Goal: Task Accomplishment & Management: Use online tool/utility

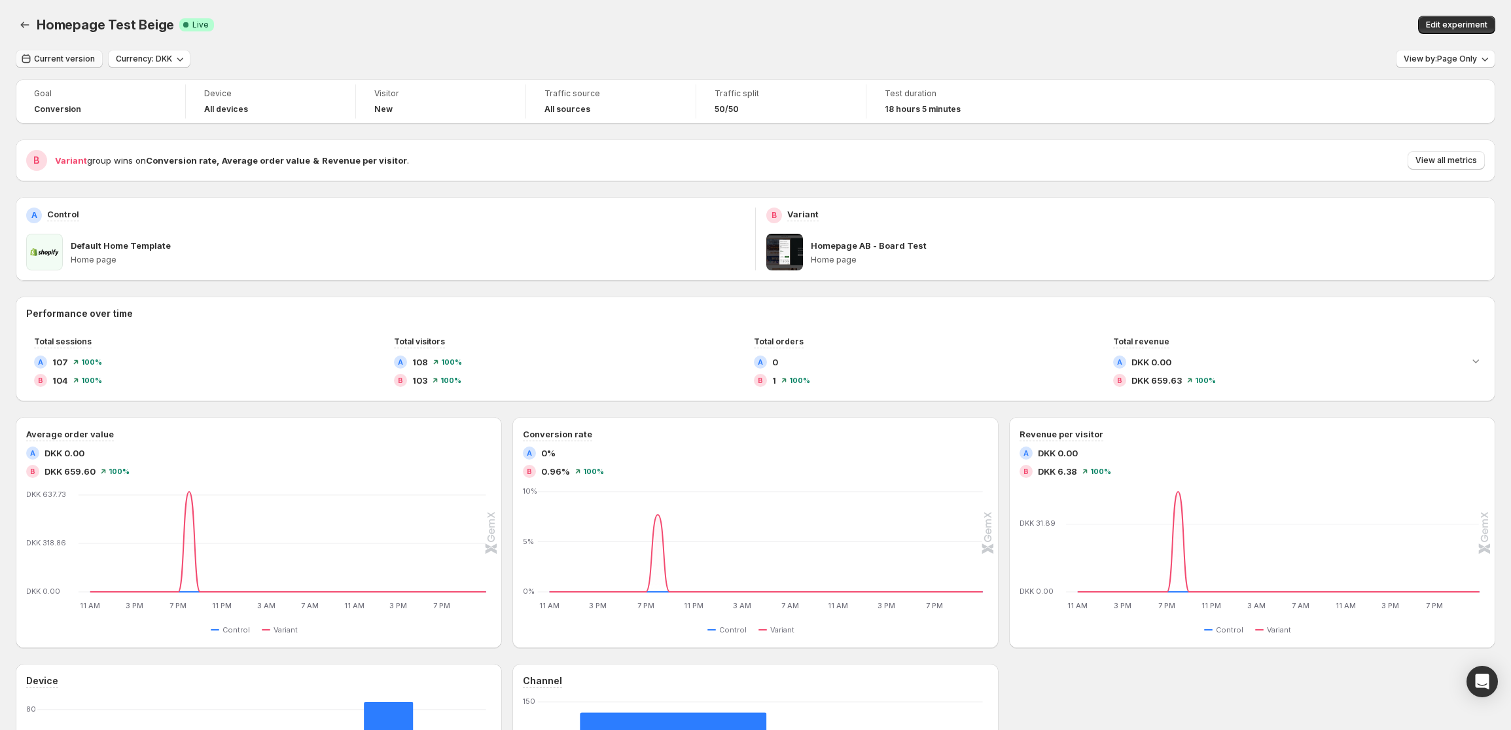
click at [72, 64] on button "Current version" at bounding box center [59, 59] width 87 height 18
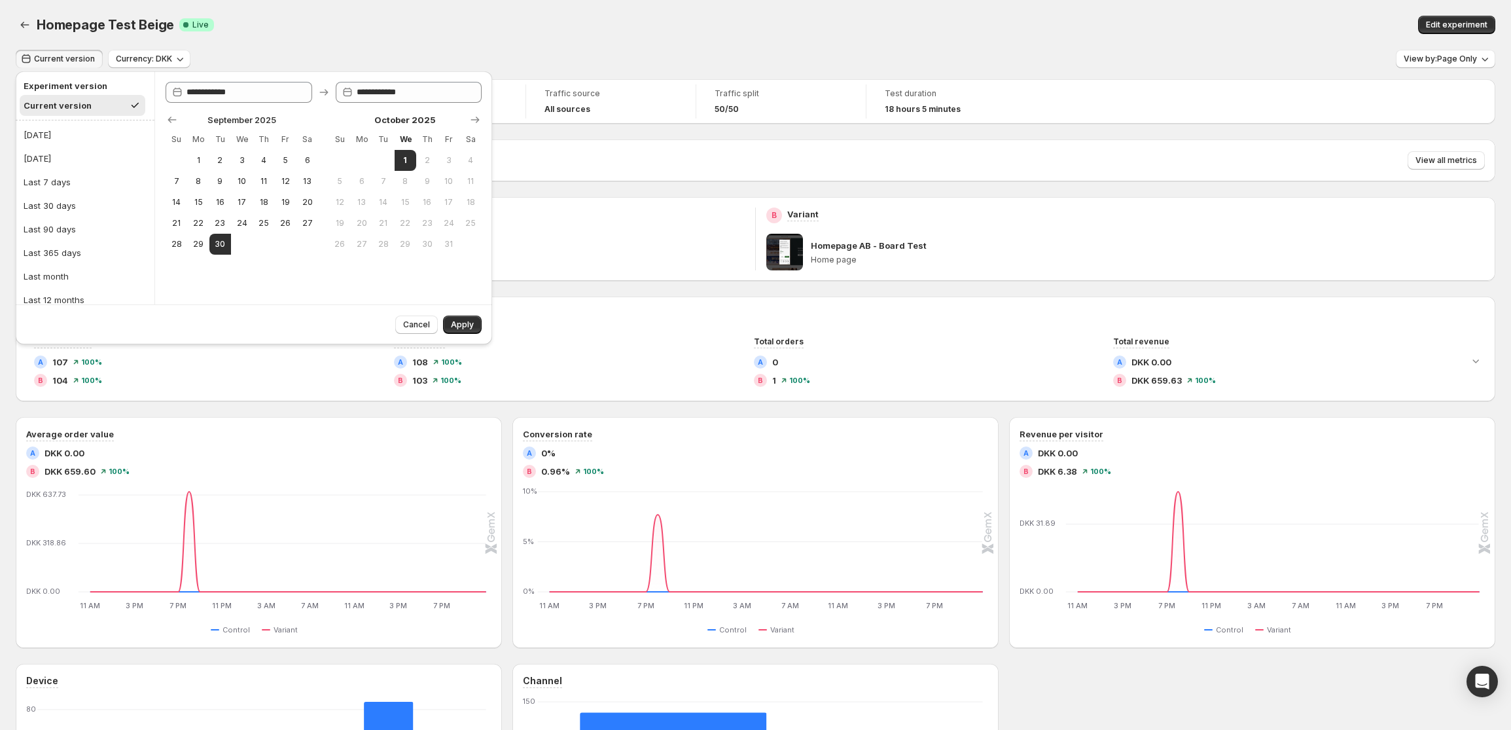
click at [326, 45] on div "Homepage Test Beige. This page is ready Homepage Test Beige Success Complete Li…" at bounding box center [756, 25] width 1480 height 50
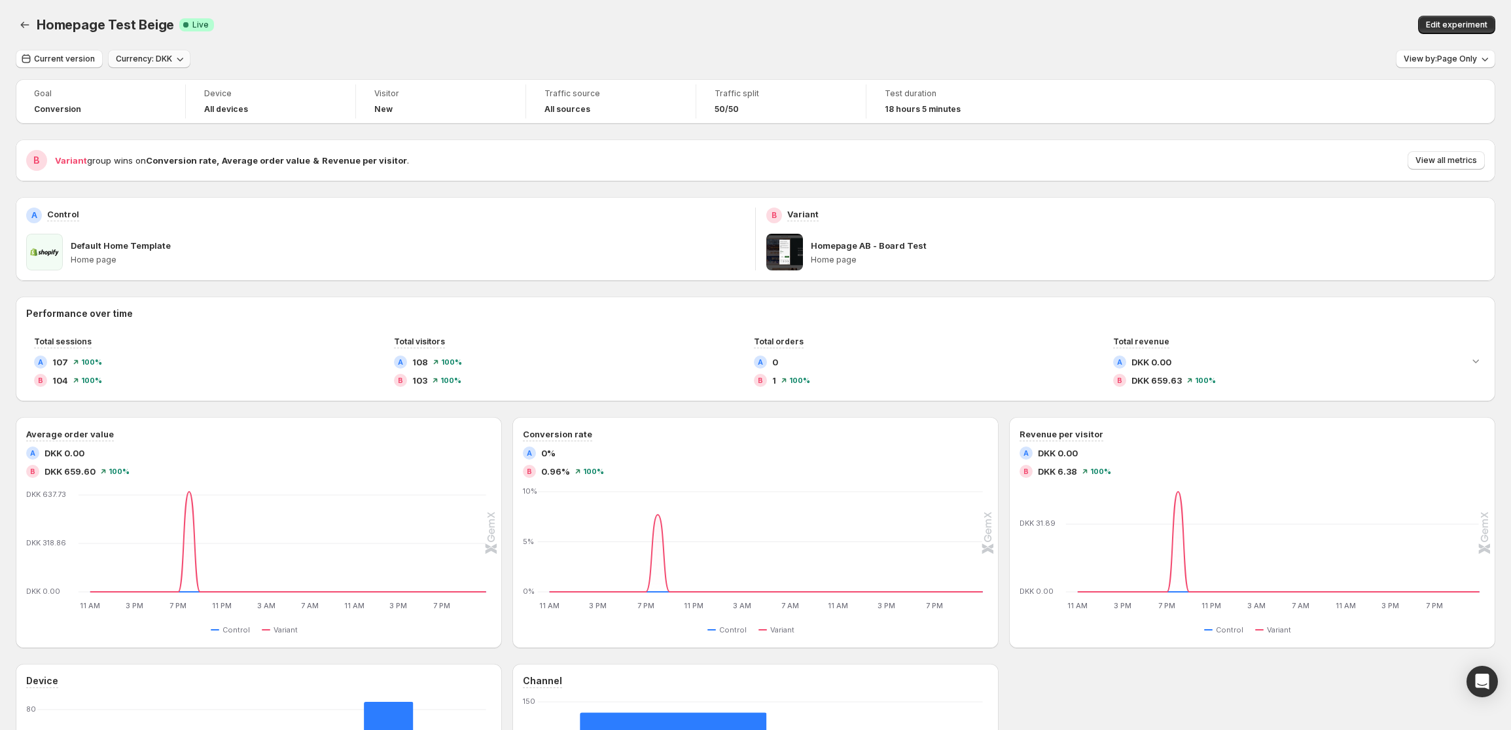
click at [163, 60] on span "Currency: DKK" at bounding box center [144, 59] width 56 height 10
click at [446, 63] on div "Current version Currency: DKK View by: Page Only" at bounding box center [756, 59] width 1480 height 19
click at [1477, 63] on span "View by: Page Only" at bounding box center [1440, 59] width 73 height 10
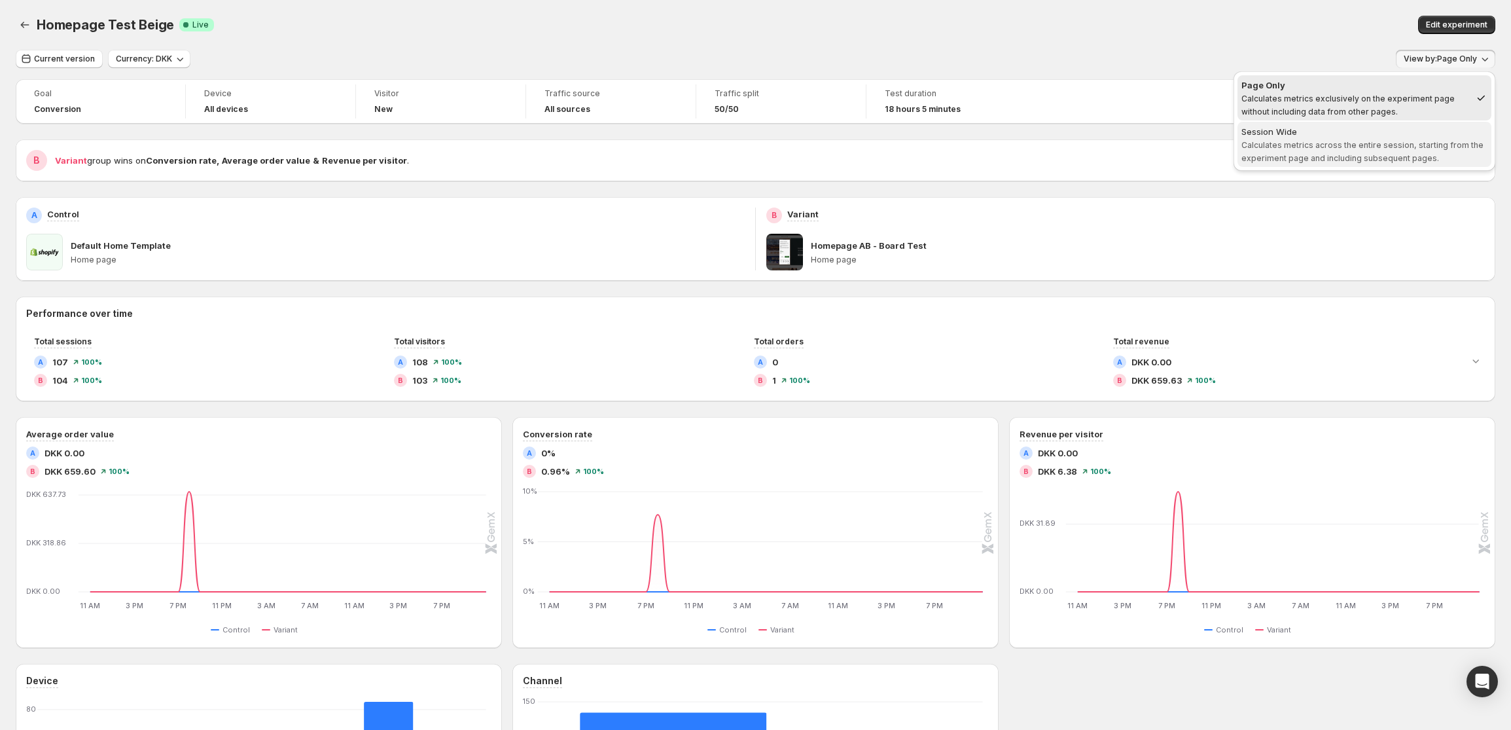
click at [1365, 137] on span "Session Wide Calculates metrics across the entire session, starting from the ex…" at bounding box center [1365, 144] width 246 height 39
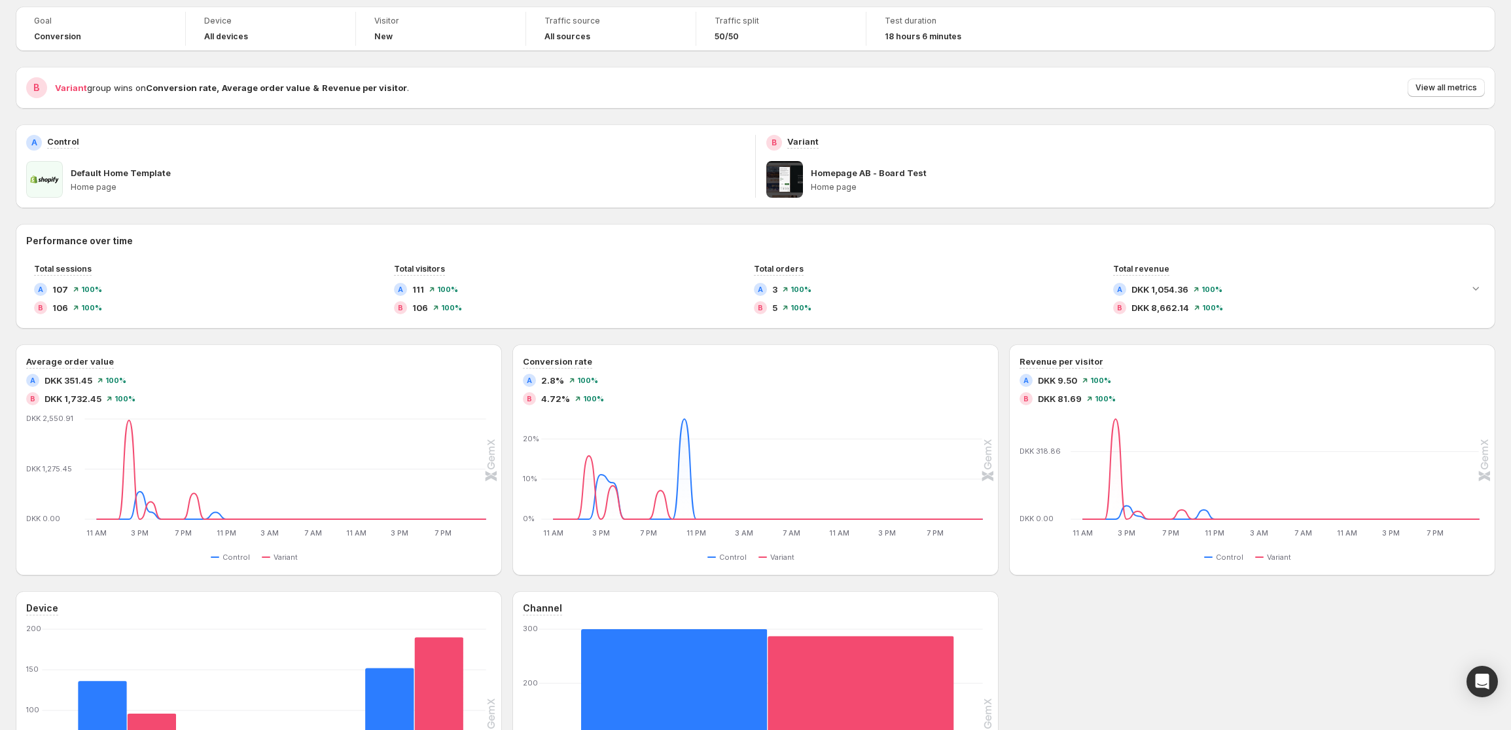
scroll to position [63, 0]
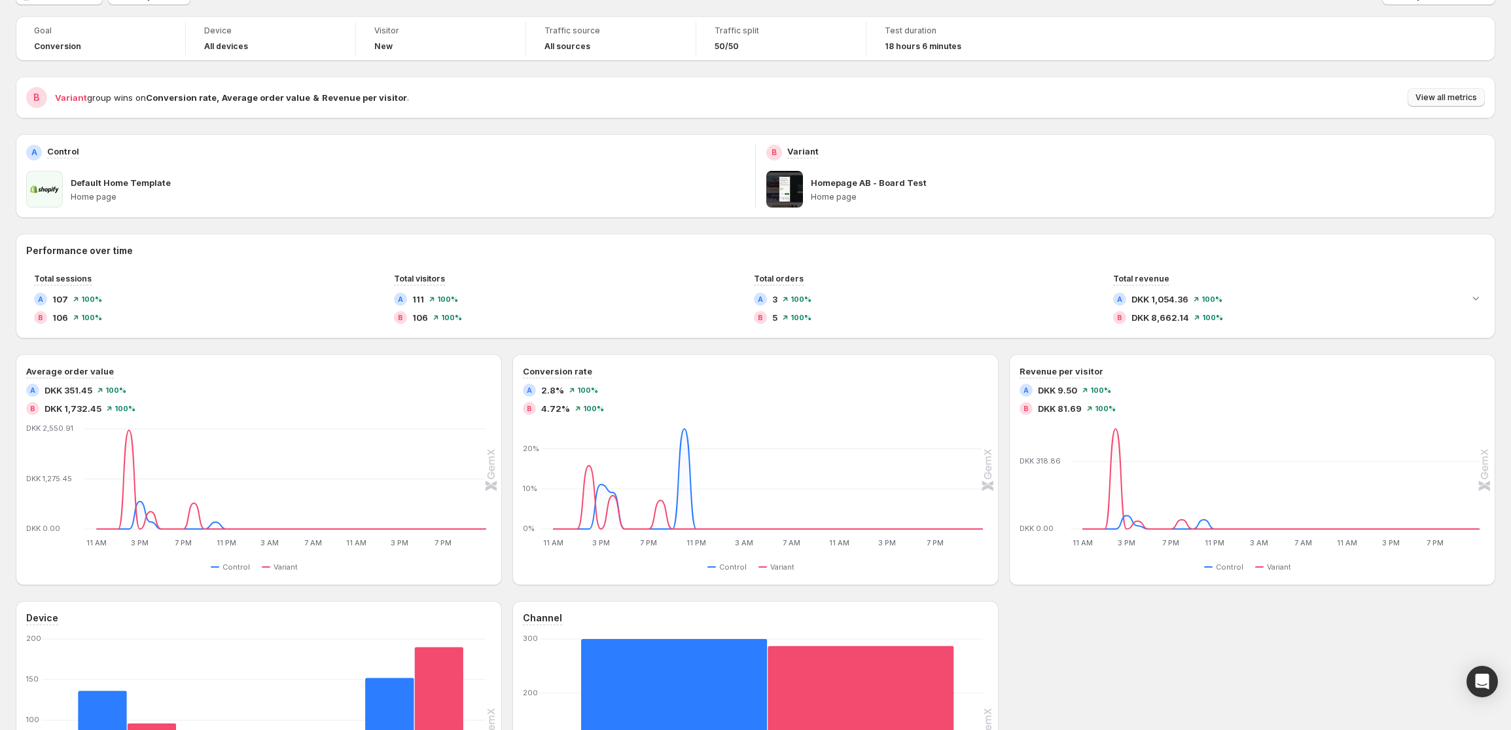
click at [1455, 91] on button "View all metrics" at bounding box center [1446, 97] width 77 height 18
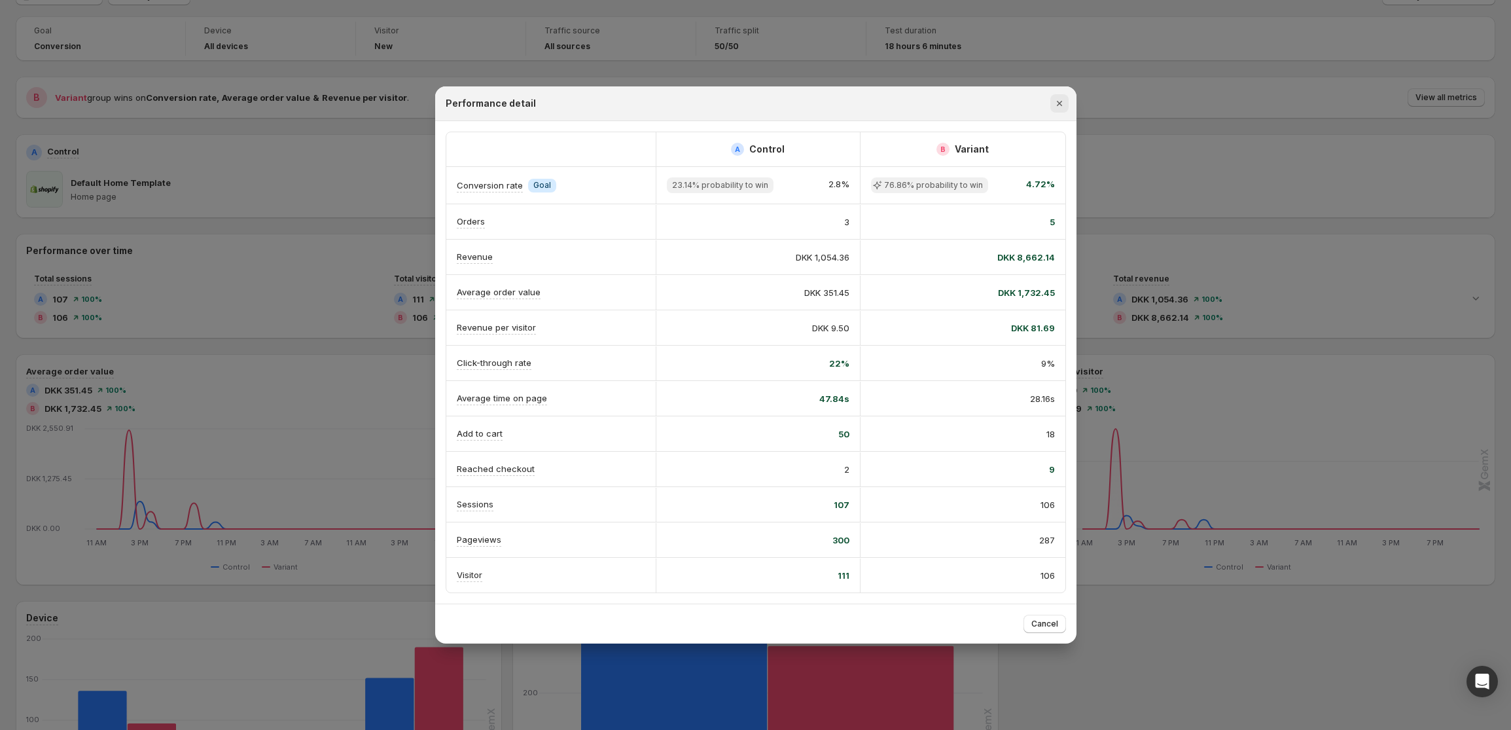
click at [1062, 98] on icon "Close" at bounding box center [1059, 103] width 13 height 13
